Goal: Task Accomplishment & Management: Use online tool/utility

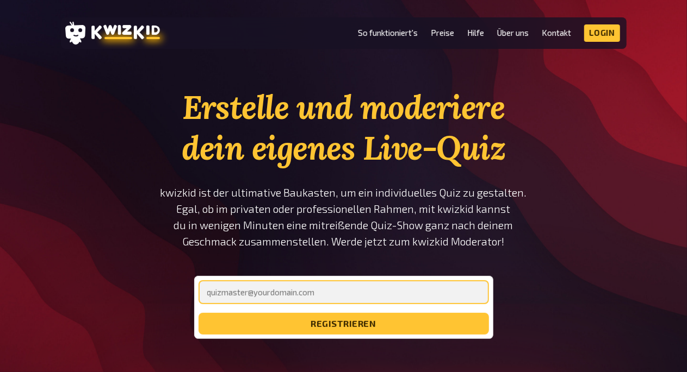
click at [293, 292] on input "email" at bounding box center [343, 292] width 290 height 24
type input "kjell.braasch"
click at [293, 292] on input "kjell.braasch" at bounding box center [343, 292] width 290 height 24
type input "kjell.braasch@gmx.de"
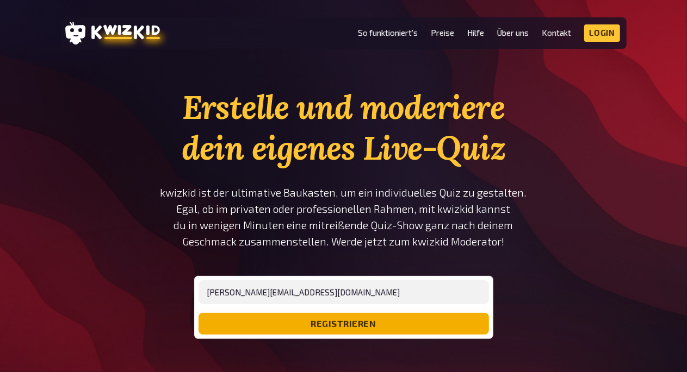
click at [303, 322] on button "registrieren" at bounding box center [343, 324] width 290 height 22
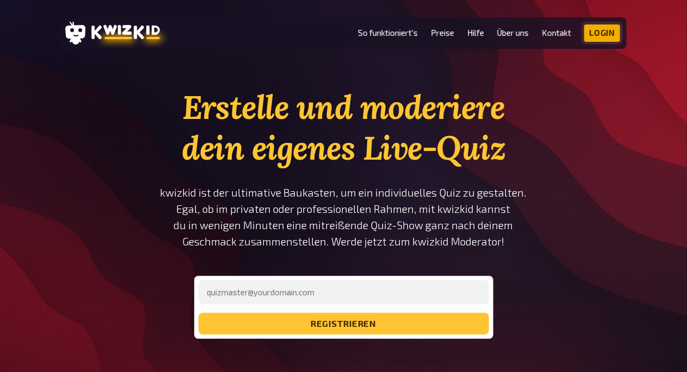
click at [596, 33] on link "Login" at bounding box center [602, 32] width 36 height 17
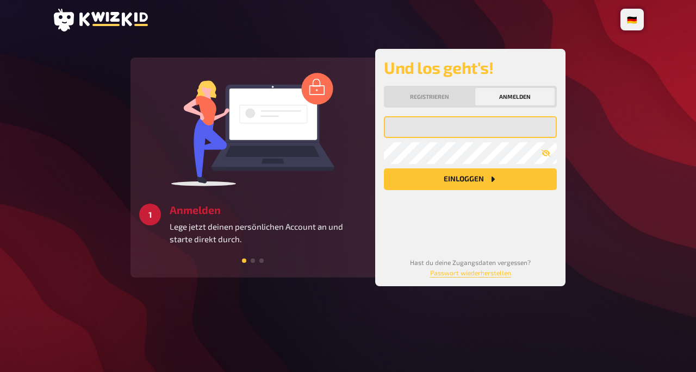
click at [422, 129] on input "email" at bounding box center [470, 127] width 173 height 22
type input "j"
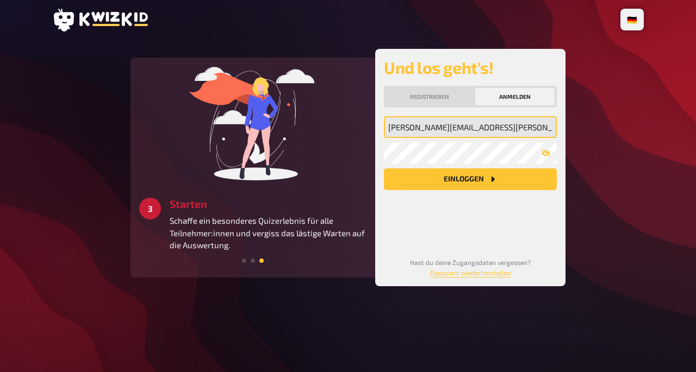
type input "kjell.braasch@gmx.de"
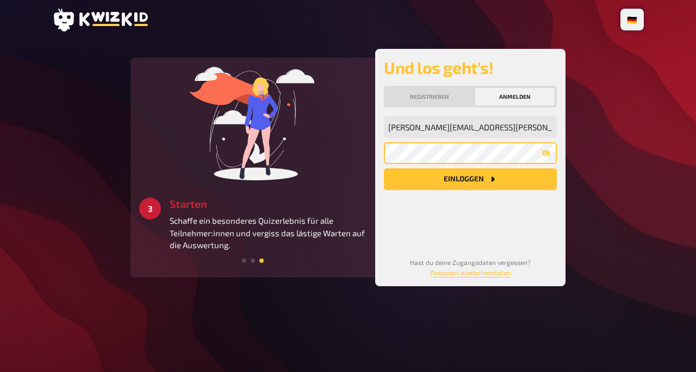
click at [384, 169] on button "Einloggen" at bounding box center [470, 180] width 173 height 22
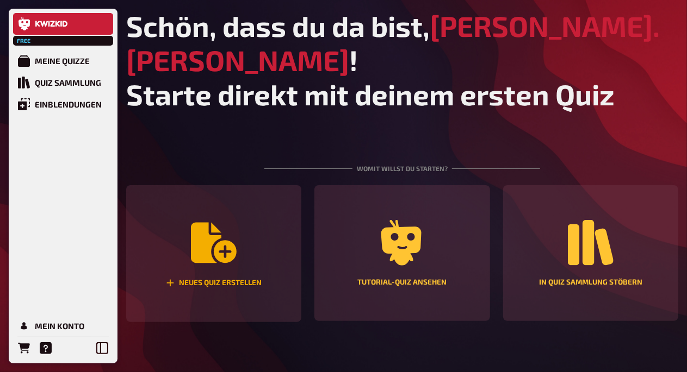
click at [241, 199] on div "Neues Quiz erstellen" at bounding box center [213, 253] width 175 height 137
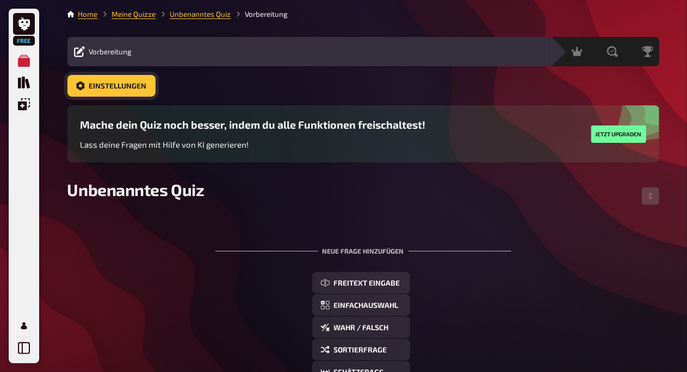
click at [123, 85] on span "Einstellungen" at bounding box center [118, 87] width 58 height 8
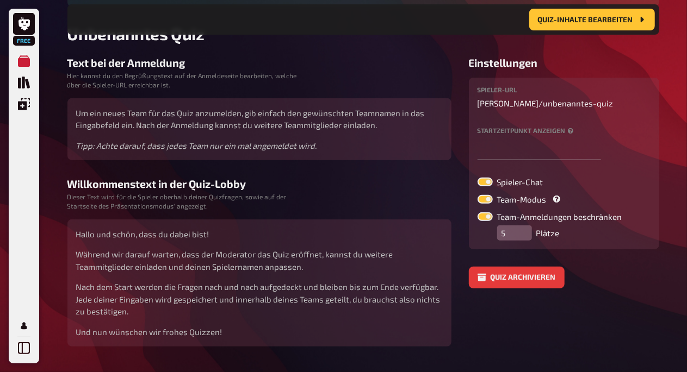
scroll to position [166, 0]
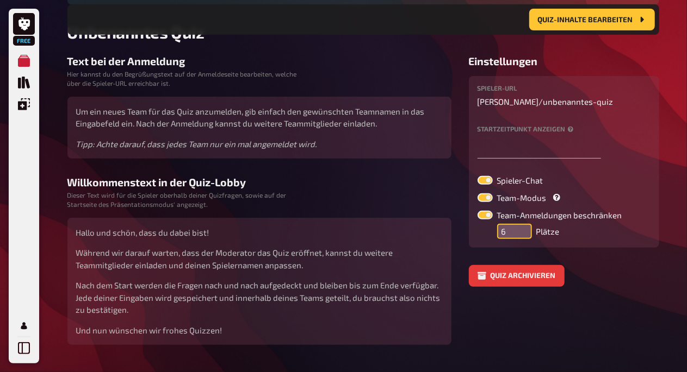
click at [521, 228] on input "6" at bounding box center [514, 231] width 35 height 15
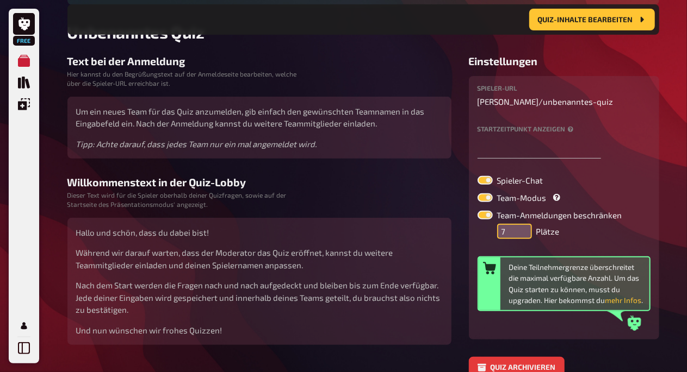
click at [521, 228] on input "7" at bounding box center [514, 231] width 35 height 15
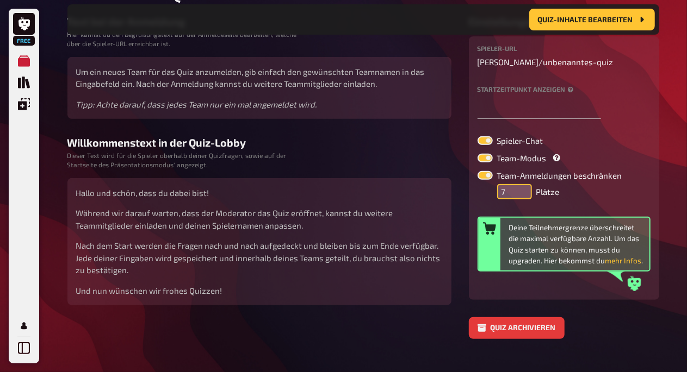
scroll to position [225, 0]
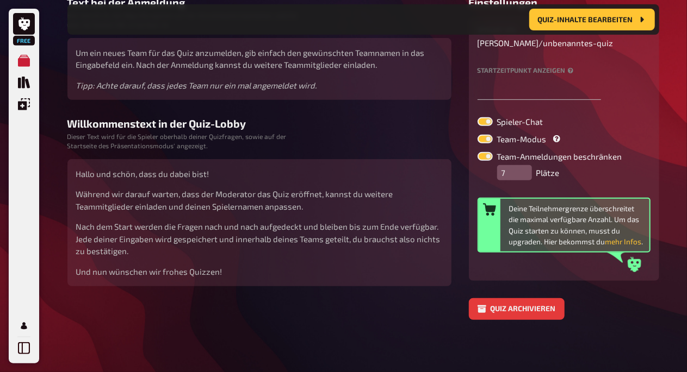
click at [628, 242] on button "mehr Infos" at bounding box center [623, 241] width 36 height 11
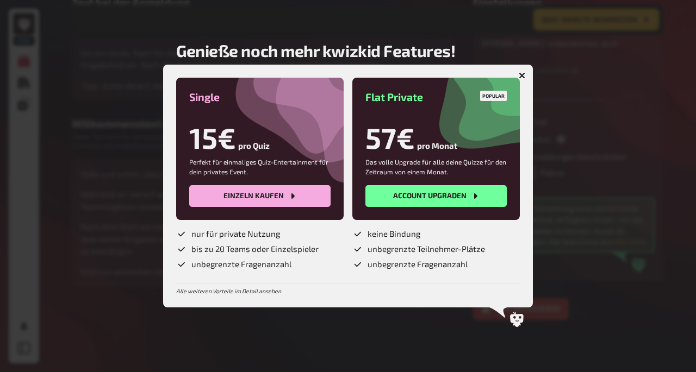
click at [523, 78] on icon "button" at bounding box center [522, 75] width 10 height 10
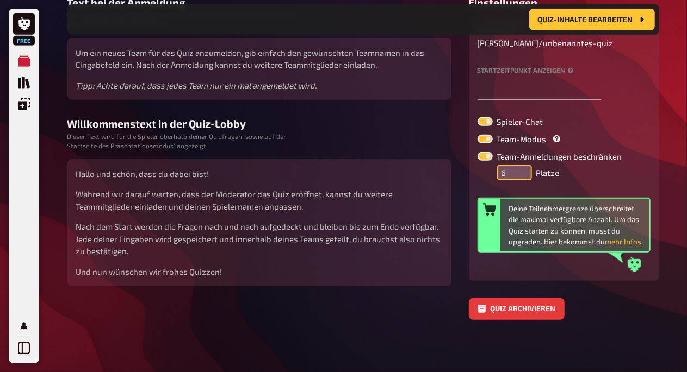
click at [521, 177] on input "6" at bounding box center [514, 172] width 35 height 15
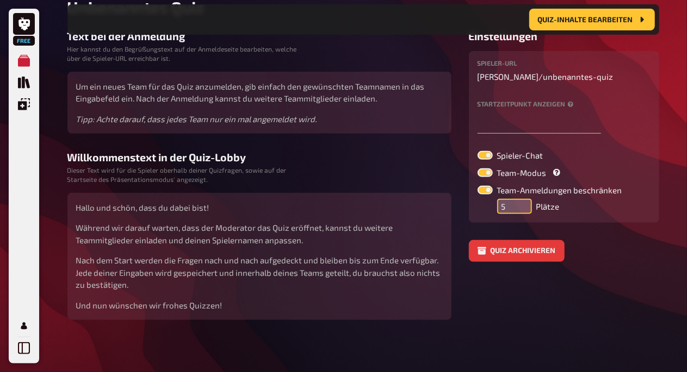
type input "5"
click at [521, 199] on input "5" at bounding box center [514, 206] width 35 height 15
click at [596, 213] on div "5 Plätze" at bounding box center [573, 206] width 153 height 15
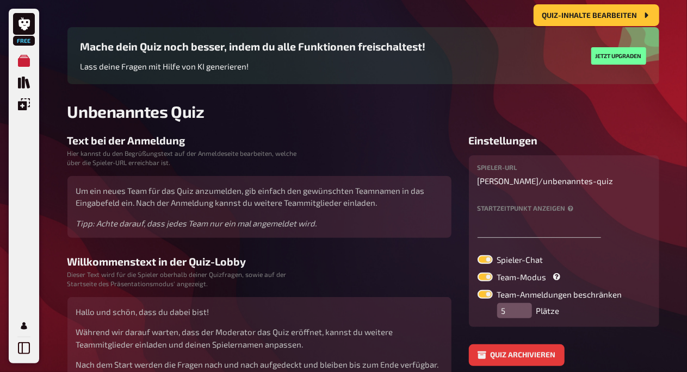
scroll to position [0, 0]
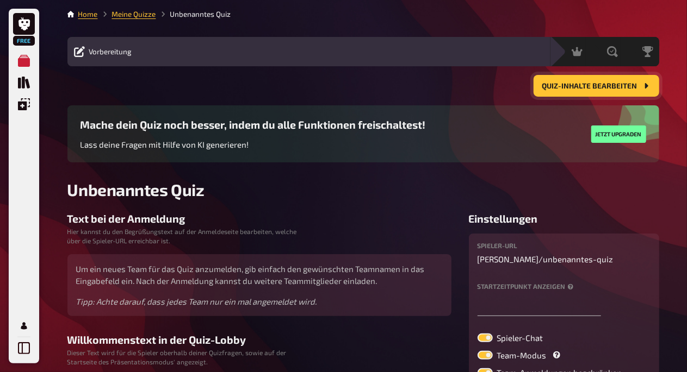
click at [551, 90] on button "Quiz-Inhalte bearbeiten" at bounding box center [596, 86] width 126 height 22
